Goal: Information Seeking & Learning: Learn about a topic

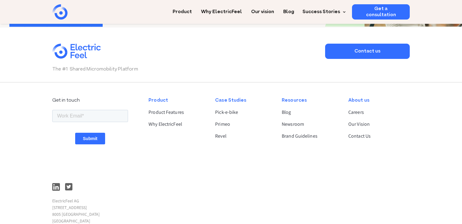
scroll to position [1605, 0]
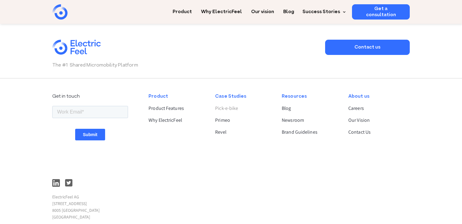
click at [232, 108] on link "Pick-e-bike" at bounding box center [243, 108] width 56 height 7
click at [289, 109] on link "Blog" at bounding box center [310, 108] width 56 height 7
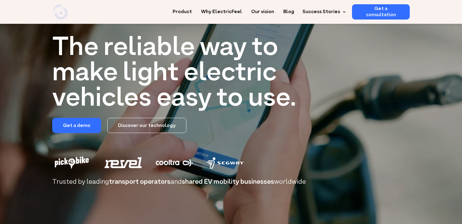
scroll to position [0, 0]
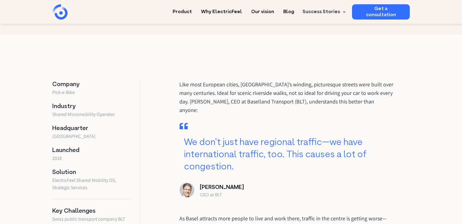
scroll to position [269, 0]
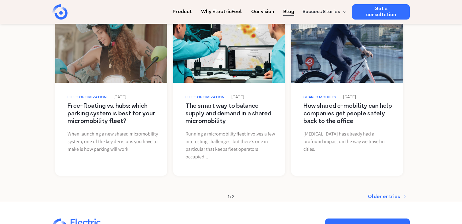
scroll to position [695, 0]
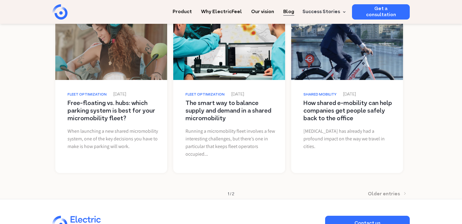
click at [387, 194] on div "Older entries" at bounding box center [384, 194] width 32 height 6
click at [357, 112] on h2 "How shared e-mobility can help companies get people safely back to the office" at bounding box center [348, 111] width 90 height 23
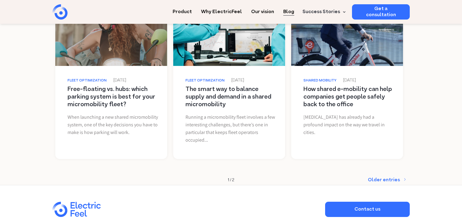
scroll to position [710, 0]
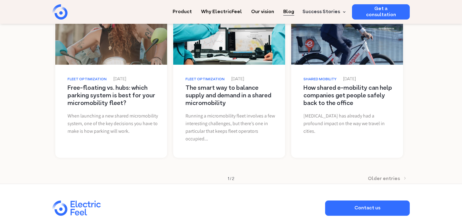
click at [383, 178] on div "Older entries" at bounding box center [384, 179] width 32 height 6
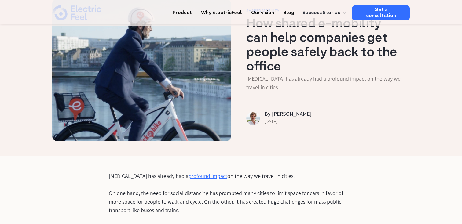
scroll to position [48, 0]
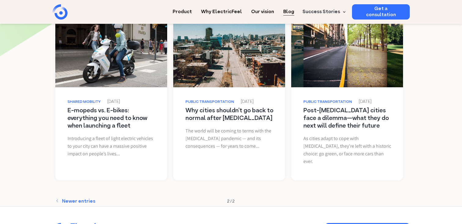
scroll to position [291, 0]
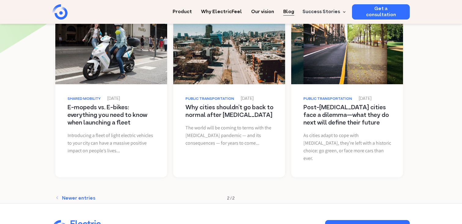
click at [345, 120] on h2 "Post-[MEDICAL_DATA] cities face a dilemma—what they do next will define their f…" at bounding box center [348, 115] width 90 height 23
click at [237, 110] on h2 "Why cities shouldn’t go back to normal after [MEDICAL_DATA]" at bounding box center [231, 111] width 90 height 15
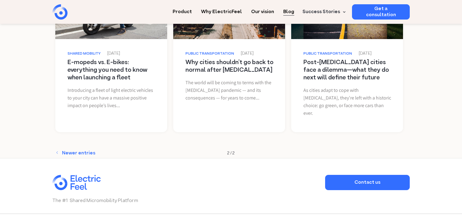
scroll to position [304, 0]
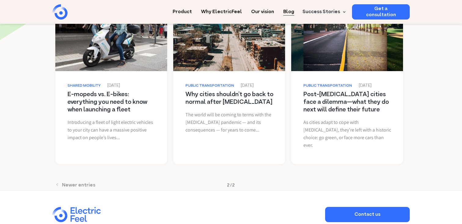
click at [83, 182] on div "Newer entries" at bounding box center [78, 185] width 33 height 6
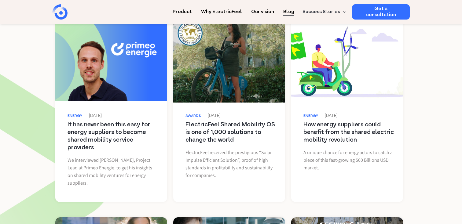
scroll to position [276, 0]
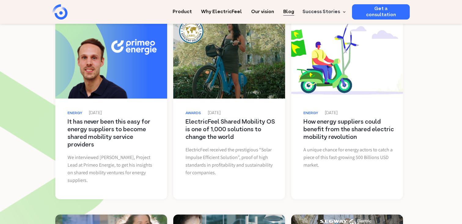
click at [132, 127] on h2 "It has never been this easy for energy suppliers to become shared mobility serv…" at bounding box center [113, 134] width 90 height 31
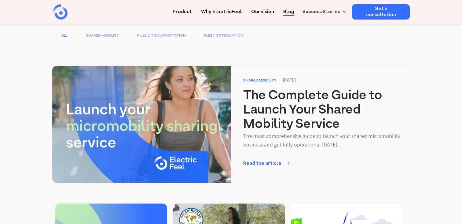
scroll to position [126, 0]
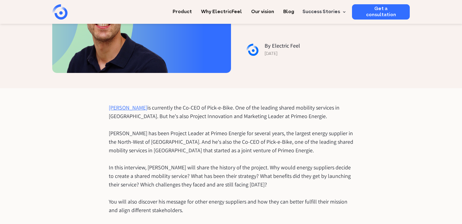
scroll to position [123, 0]
